Goal: Information Seeking & Learning: Learn about a topic

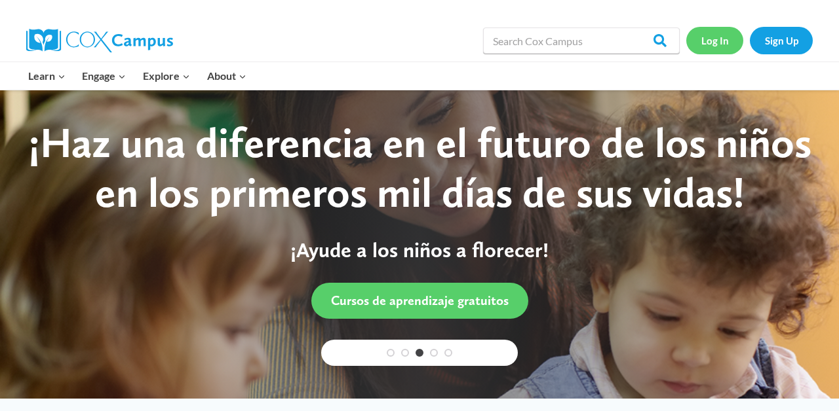
click at [722, 33] on link "Log In" at bounding box center [714, 40] width 57 height 27
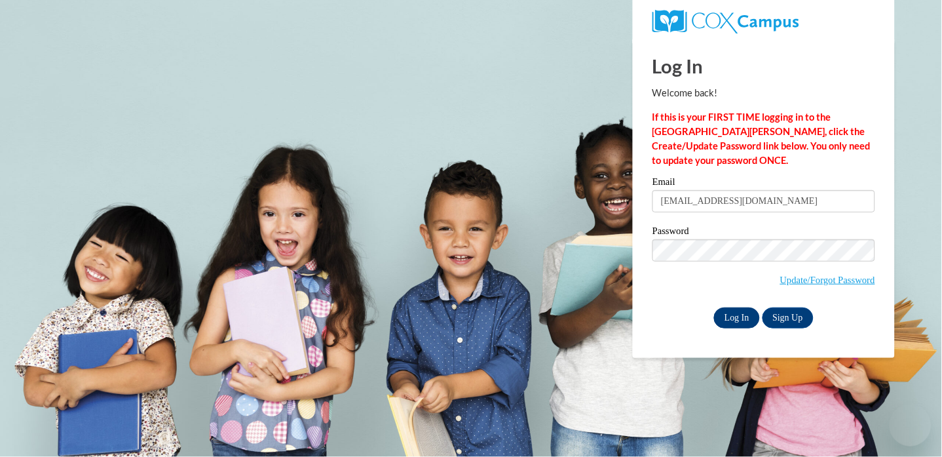
click at [729, 320] on input "Log In" at bounding box center [737, 317] width 46 height 21
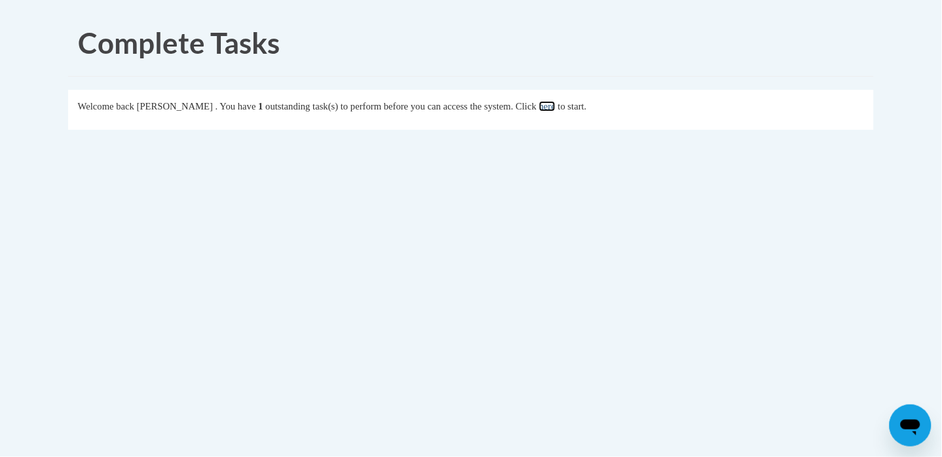
click at [556, 106] on link "here" at bounding box center [547, 106] width 16 height 10
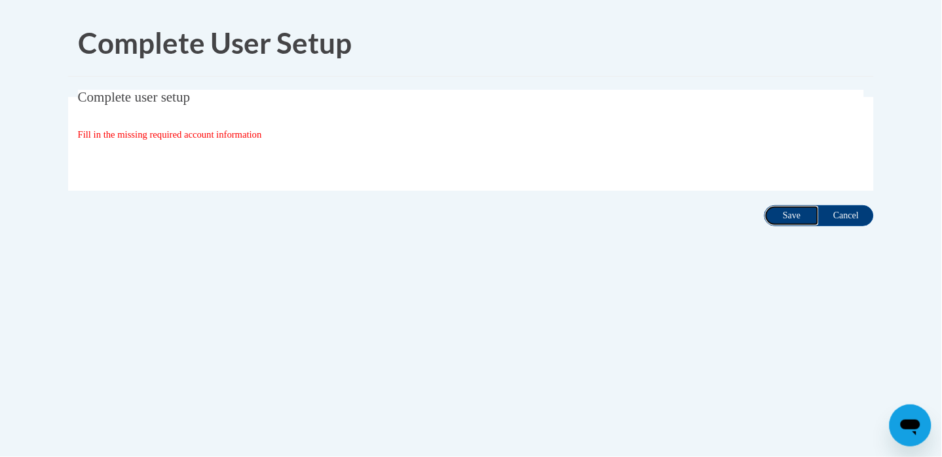
click at [791, 215] on input "Save" at bounding box center [792, 215] width 55 height 21
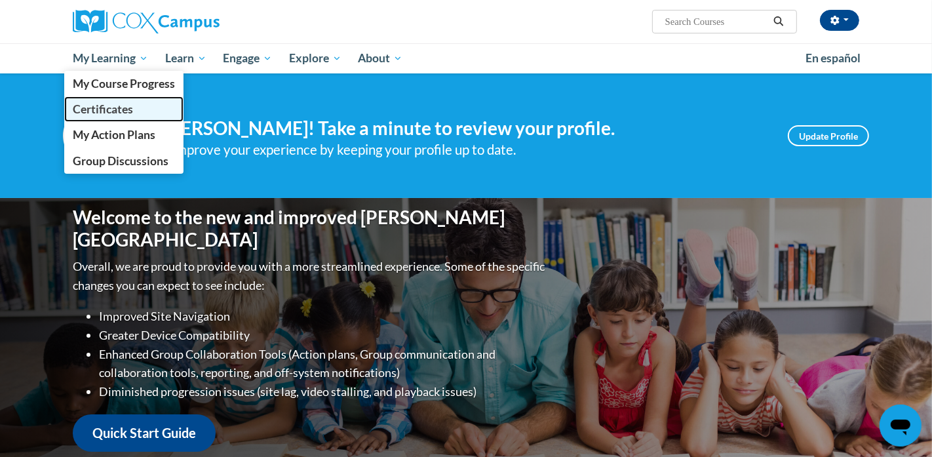
click at [100, 101] on link "Certificates" at bounding box center [123, 109] width 119 height 26
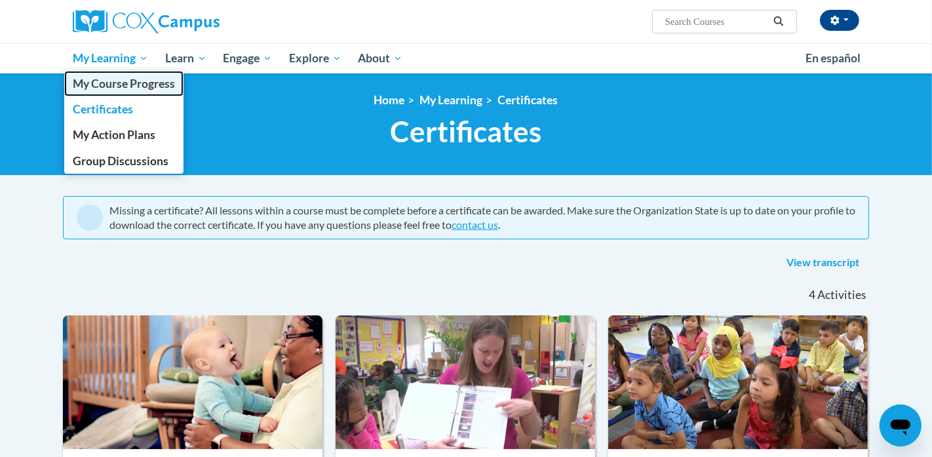
click at [95, 83] on span "My Course Progress" at bounding box center [124, 84] width 102 height 14
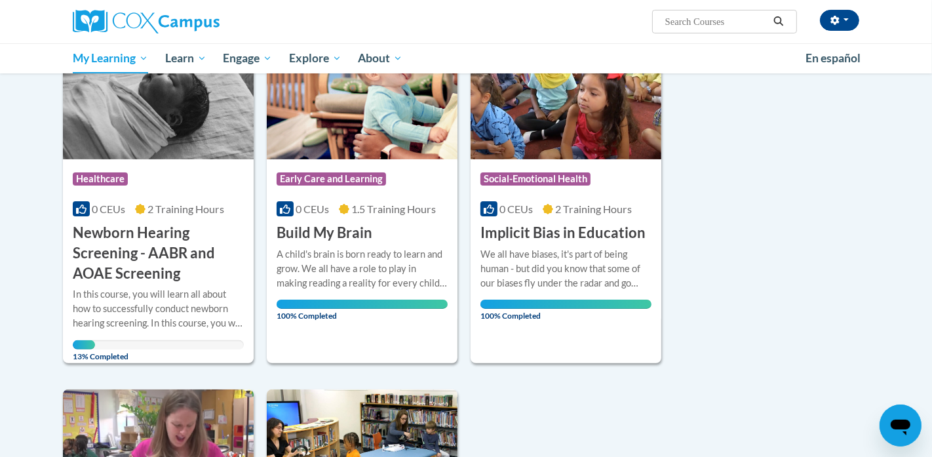
scroll to position [233, 0]
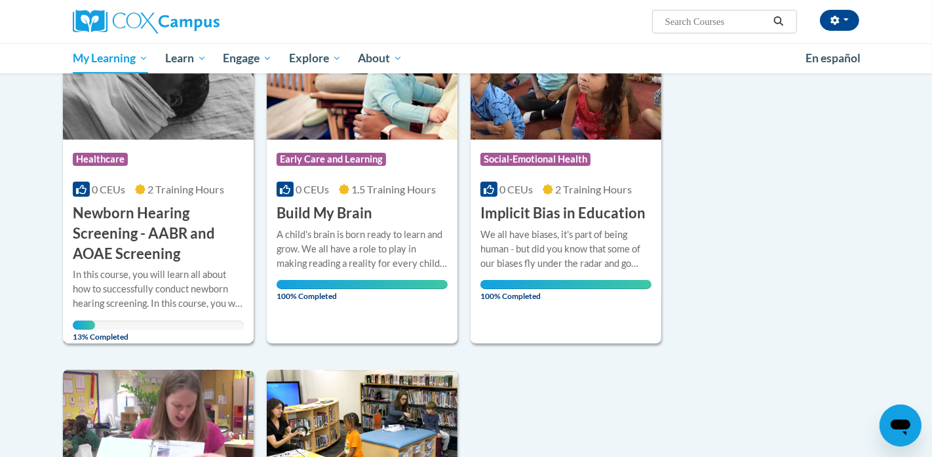
click at [151, 220] on h3 "Newborn Hearing Screening - AABR and AOAE Screening" at bounding box center [158, 233] width 171 height 60
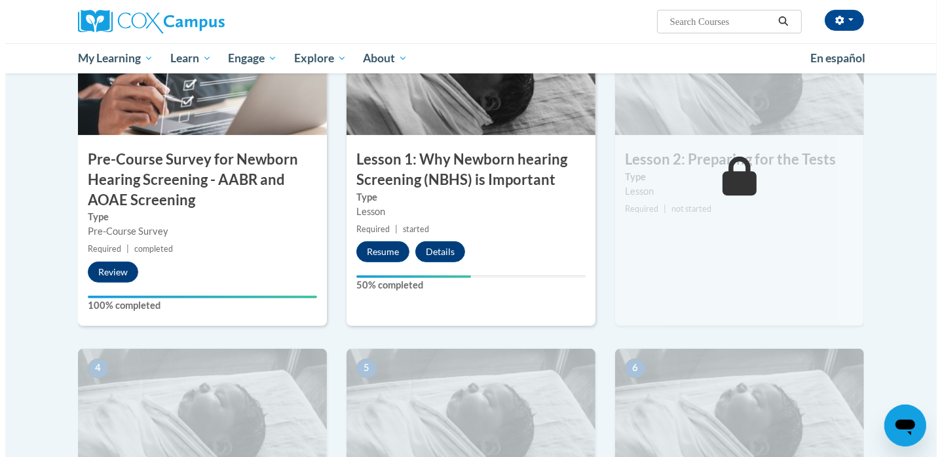
scroll to position [378, 0]
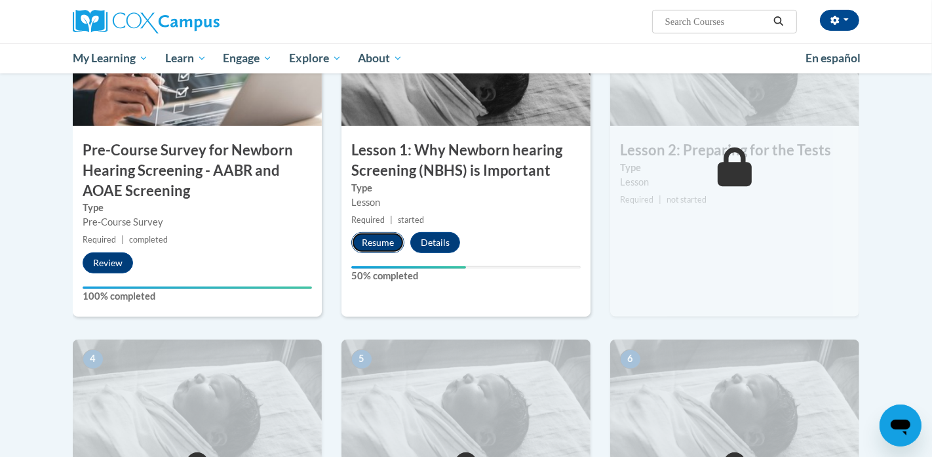
click at [365, 245] on button "Resume" at bounding box center [377, 242] width 53 height 21
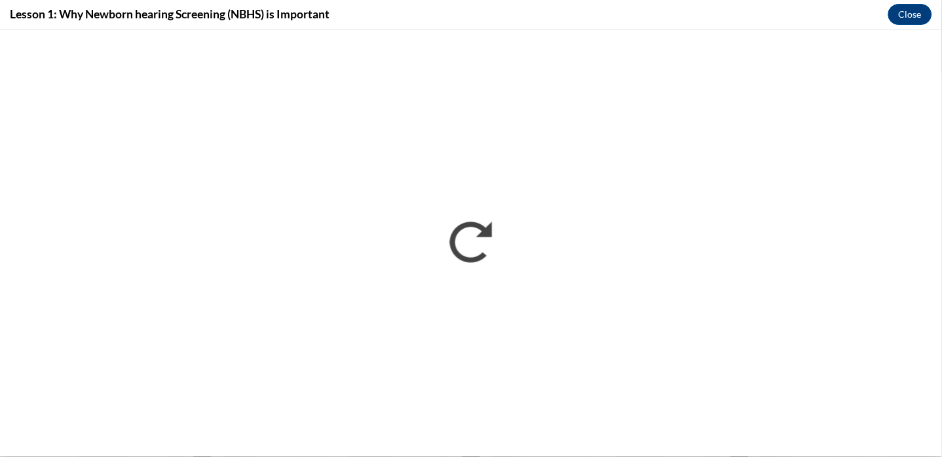
scroll to position [0, 0]
